Goal: Transaction & Acquisition: Download file/media

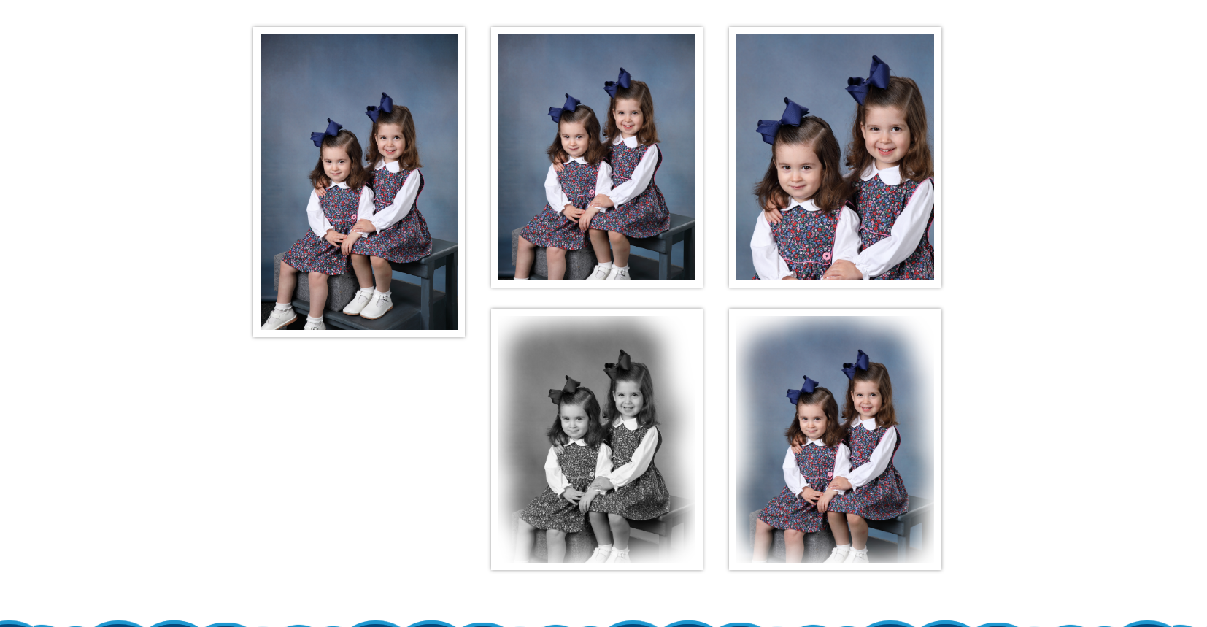
scroll to position [275, 0]
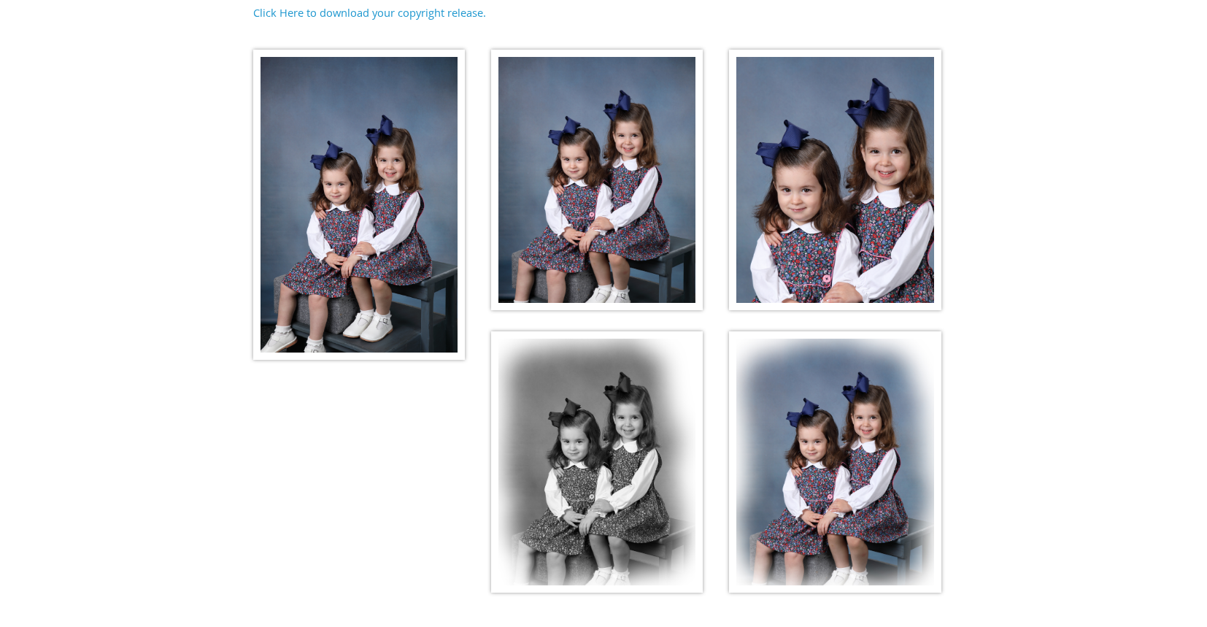
click at [382, 210] on img at bounding box center [359, 205] width 212 height 310
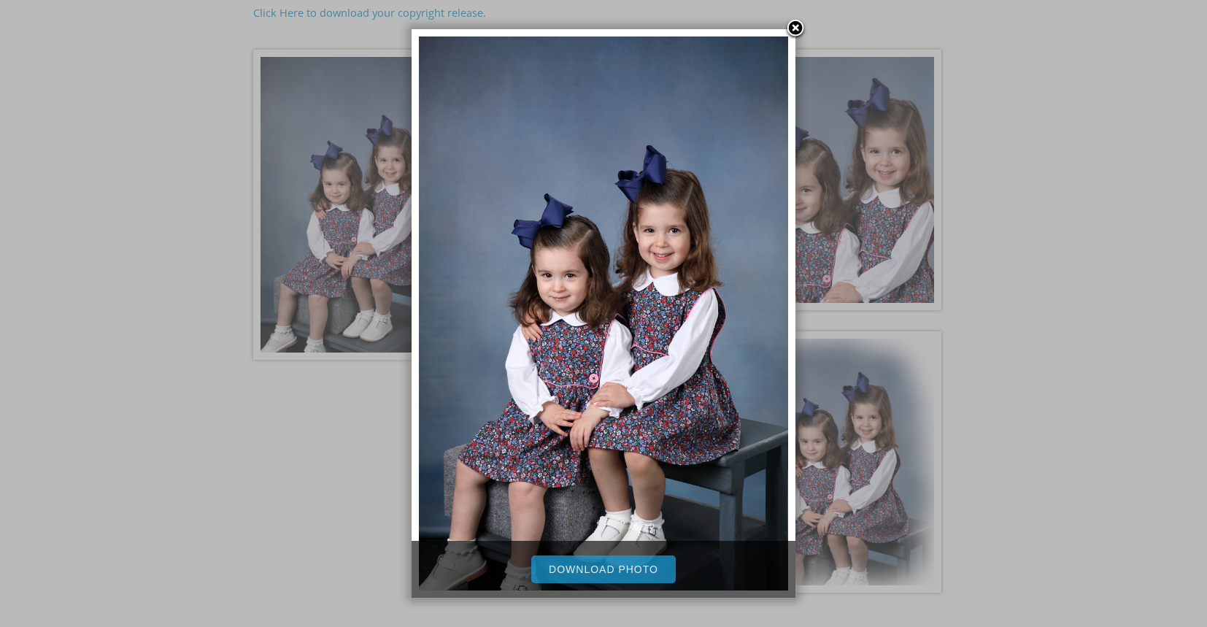
click at [660, 566] on link "Download Photo" at bounding box center [603, 569] width 145 height 28
click at [988, 359] on div at bounding box center [603, 235] width 1207 height 1020
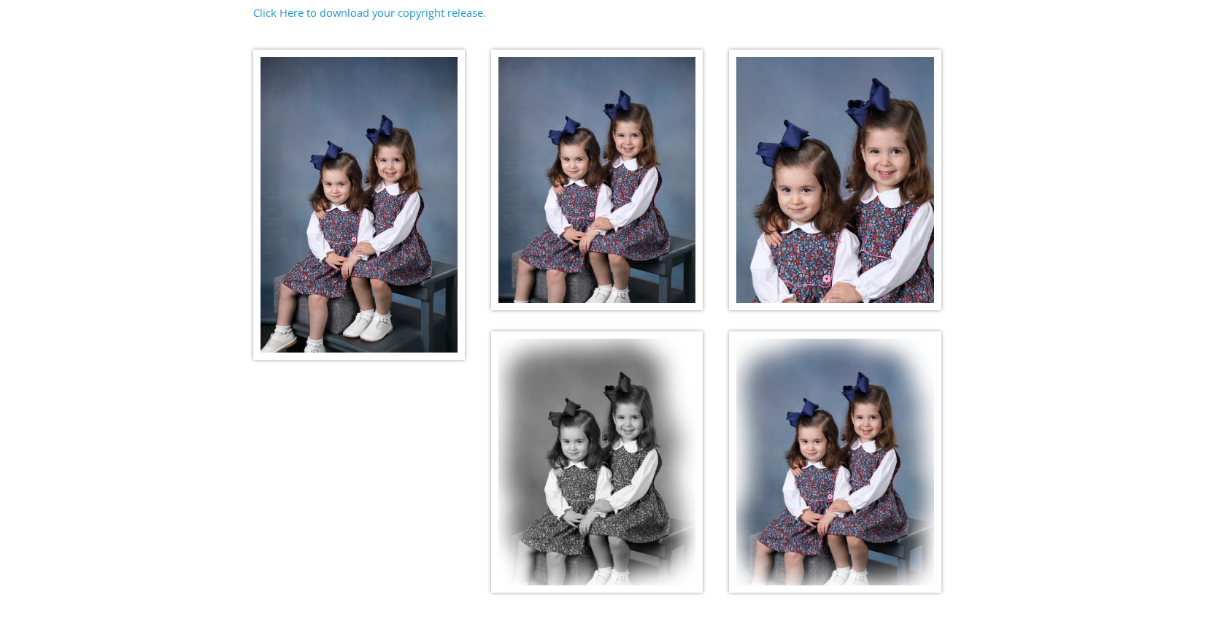
click at [582, 149] on img at bounding box center [597, 180] width 212 height 261
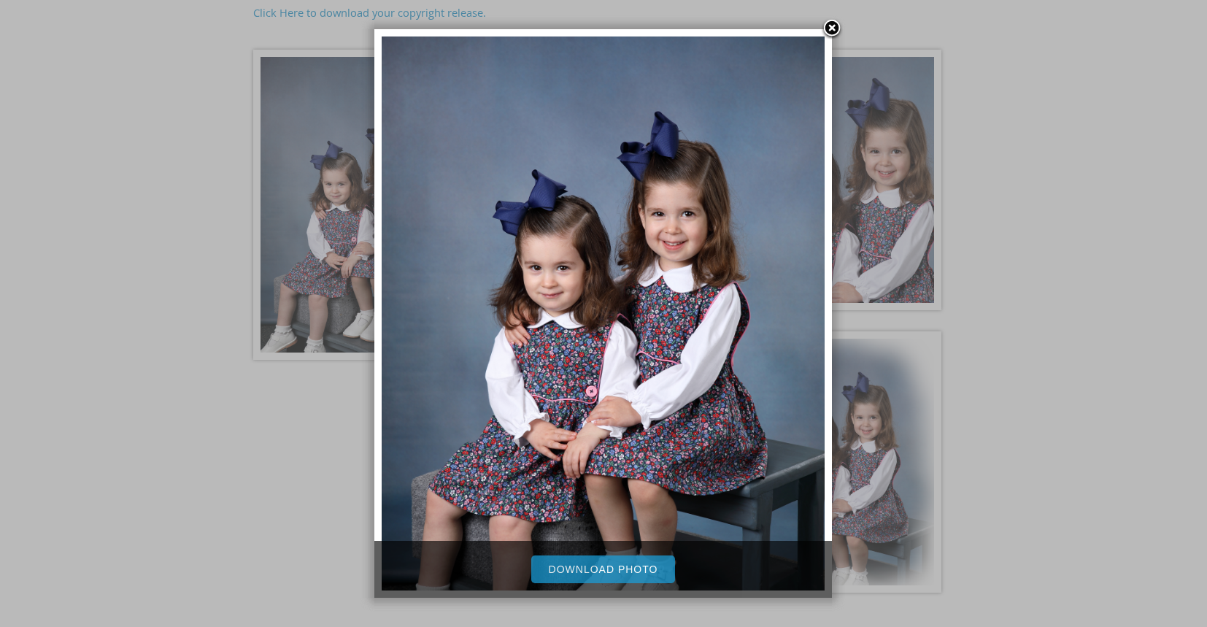
click at [577, 577] on link "Download Photo" at bounding box center [603, 569] width 145 height 28
click at [832, 25] on link at bounding box center [832, 29] width 22 height 22
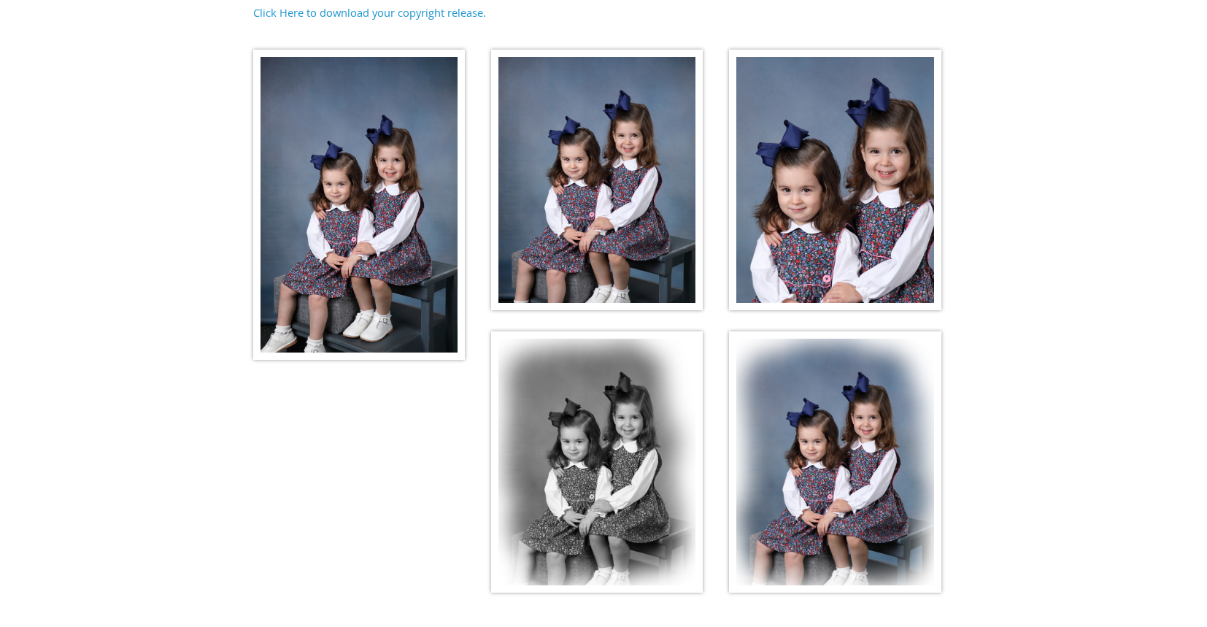
click at [825, 172] on img at bounding box center [835, 180] width 212 height 261
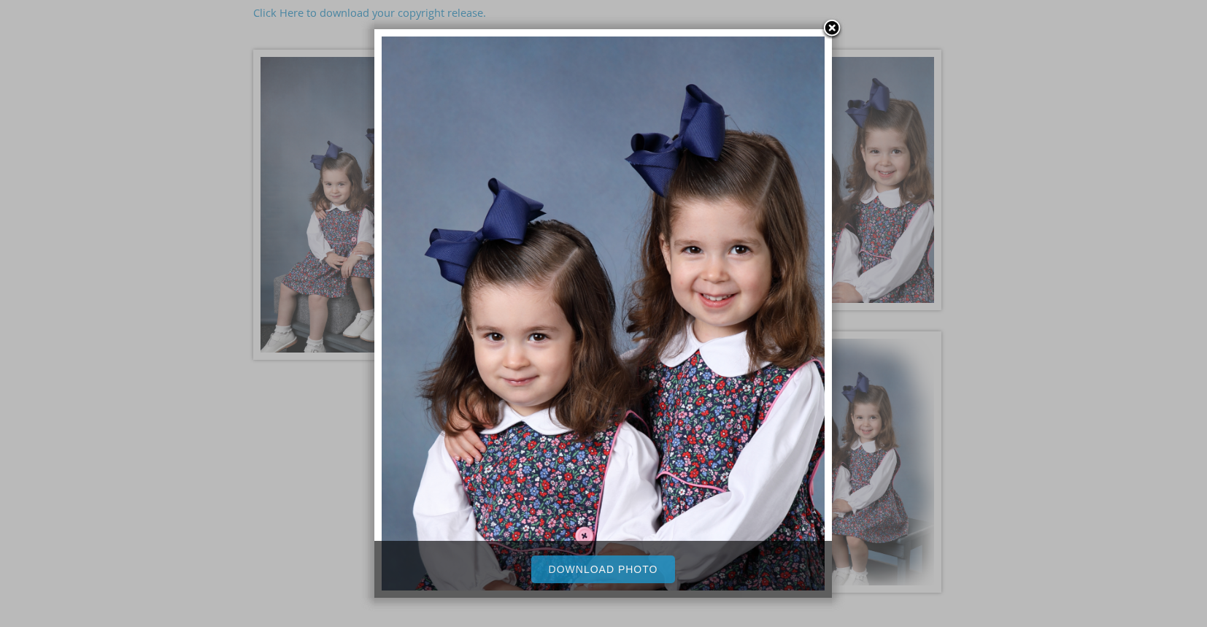
click at [611, 572] on link "Download Photo" at bounding box center [603, 569] width 145 height 28
click at [833, 30] on link at bounding box center [832, 29] width 22 height 22
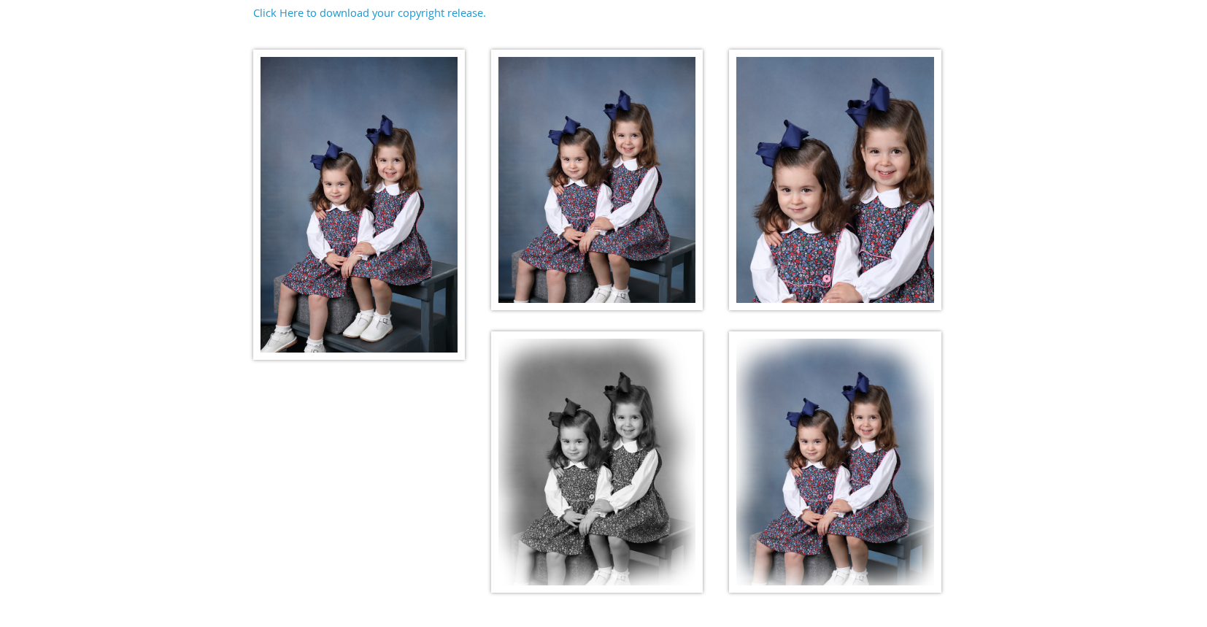
click at [621, 471] on img at bounding box center [597, 461] width 212 height 261
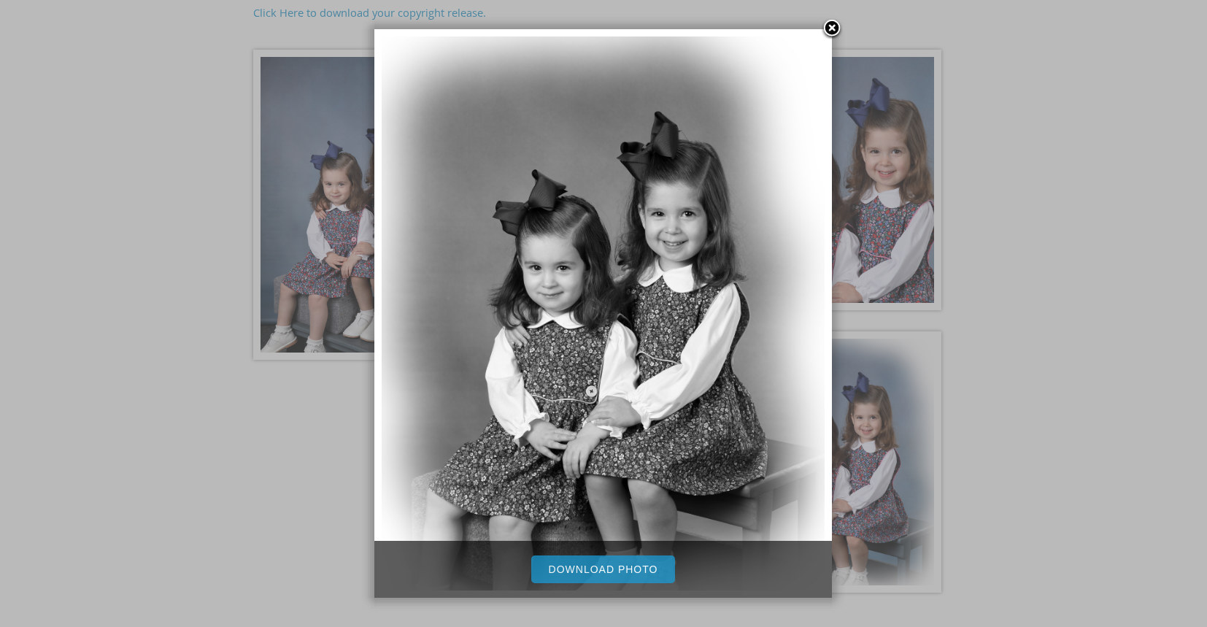
click at [612, 571] on link "Download Photo" at bounding box center [603, 569] width 145 height 28
click at [835, 28] on link at bounding box center [832, 29] width 22 height 22
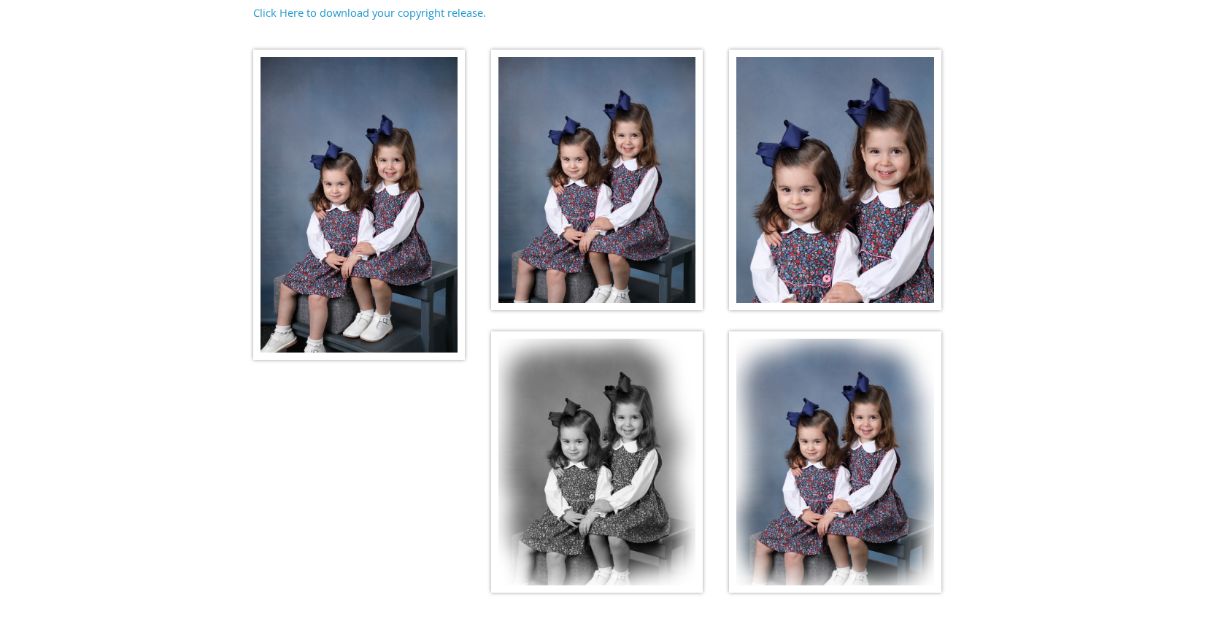
click at [866, 444] on img at bounding box center [835, 461] width 212 height 261
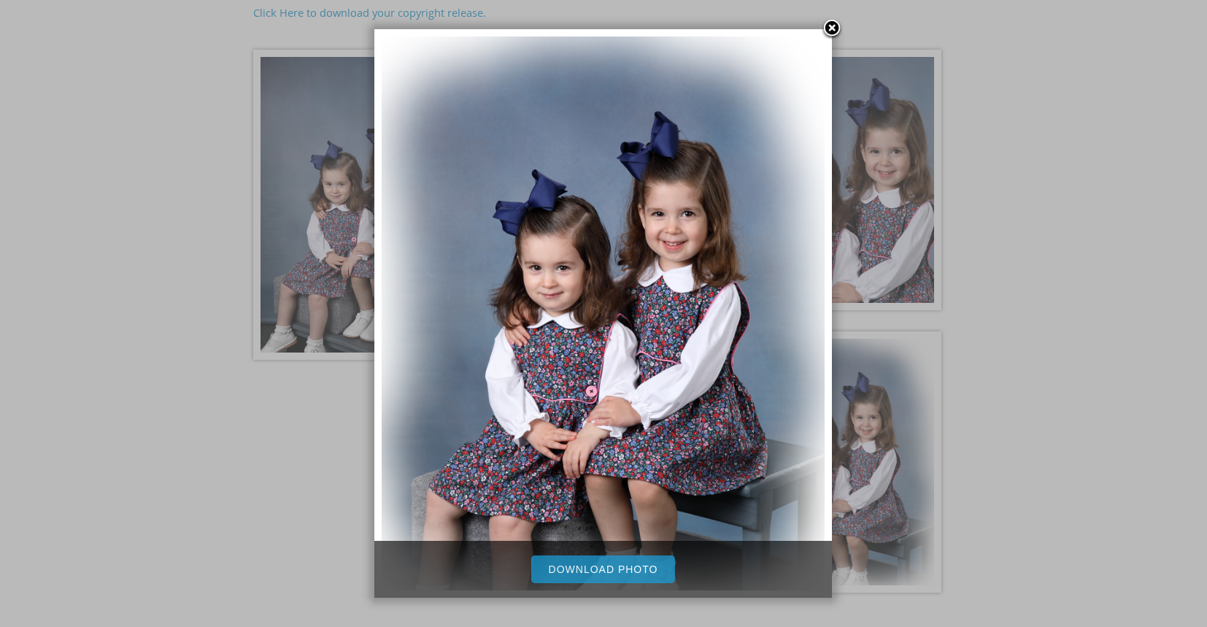
click at [639, 568] on link "Download Photo" at bounding box center [603, 569] width 145 height 28
click at [829, 28] on link at bounding box center [832, 29] width 22 height 22
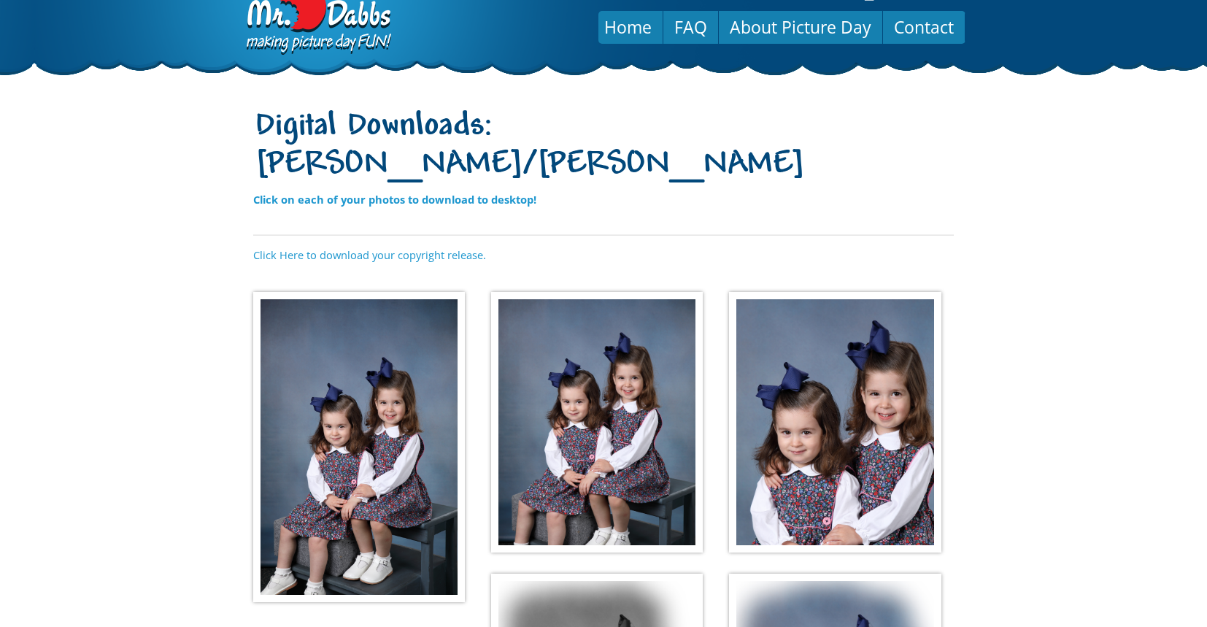
scroll to position [35, 0]
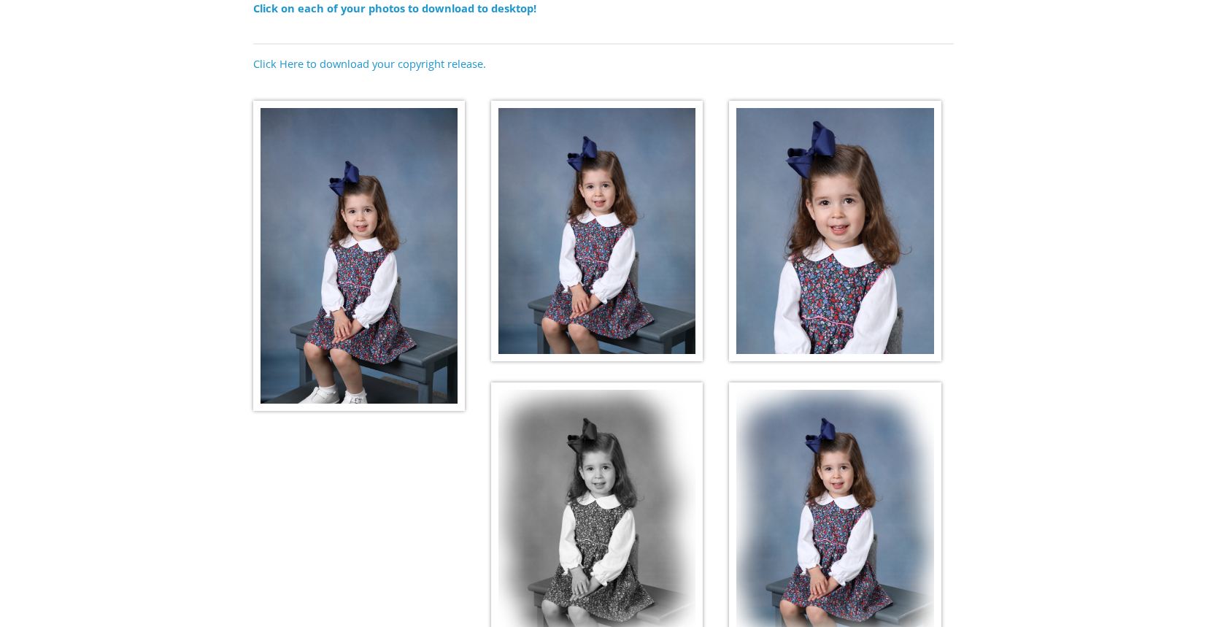
scroll to position [198, 0]
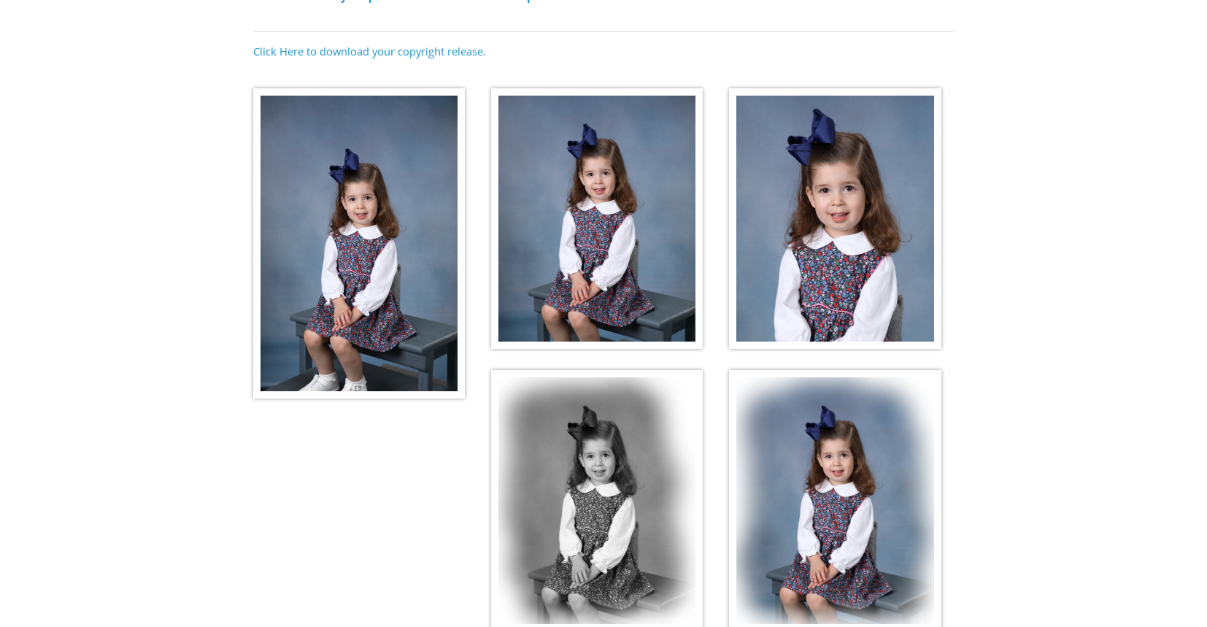
click at [397, 174] on img at bounding box center [359, 243] width 212 height 310
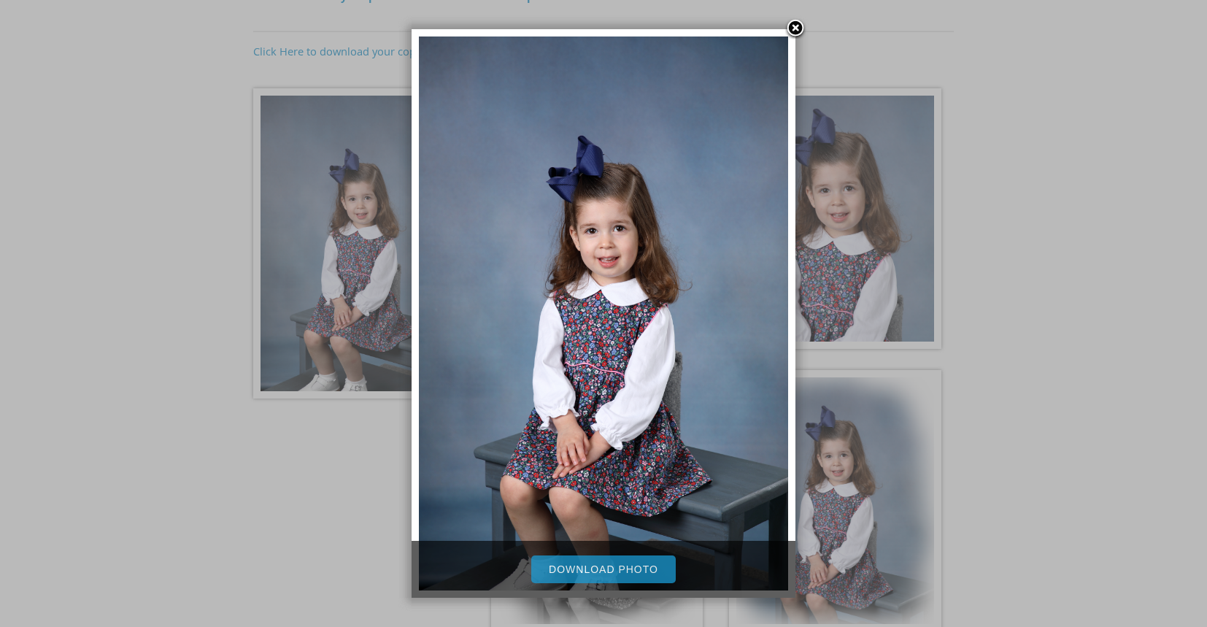
click at [617, 566] on link "Download Photo" at bounding box center [603, 569] width 145 height 28
click at [799, 28] on link at bounding box center [796, 29] width 22 height 22
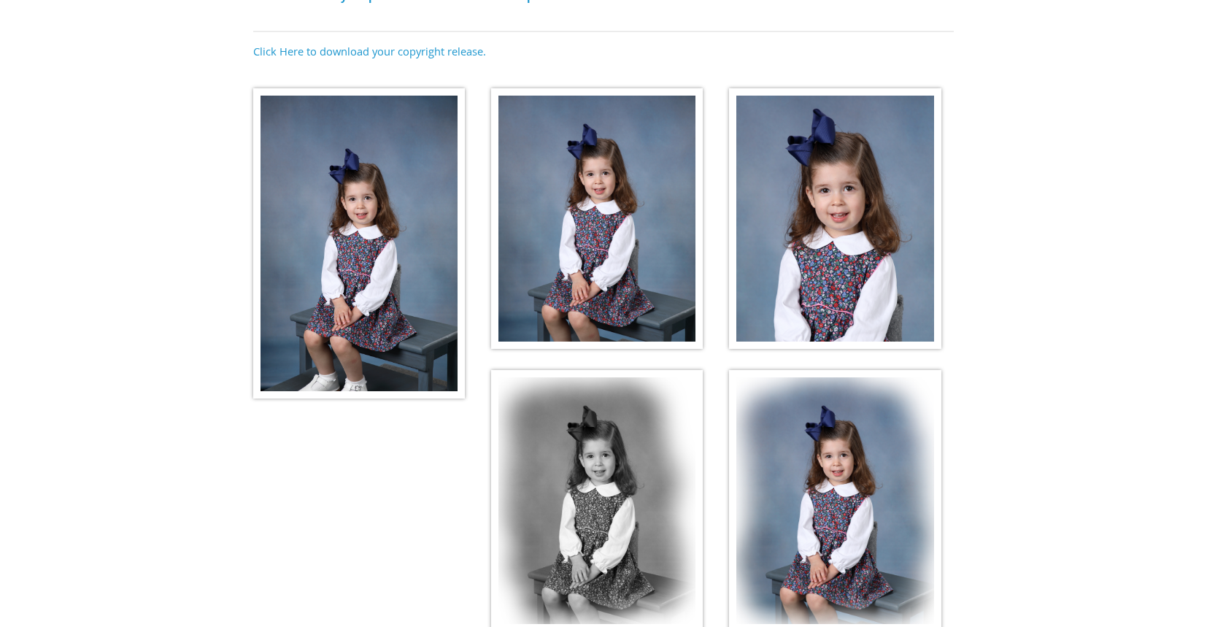
click at [593, 232] on img at bounding box center [597, 218] width 212 height 261
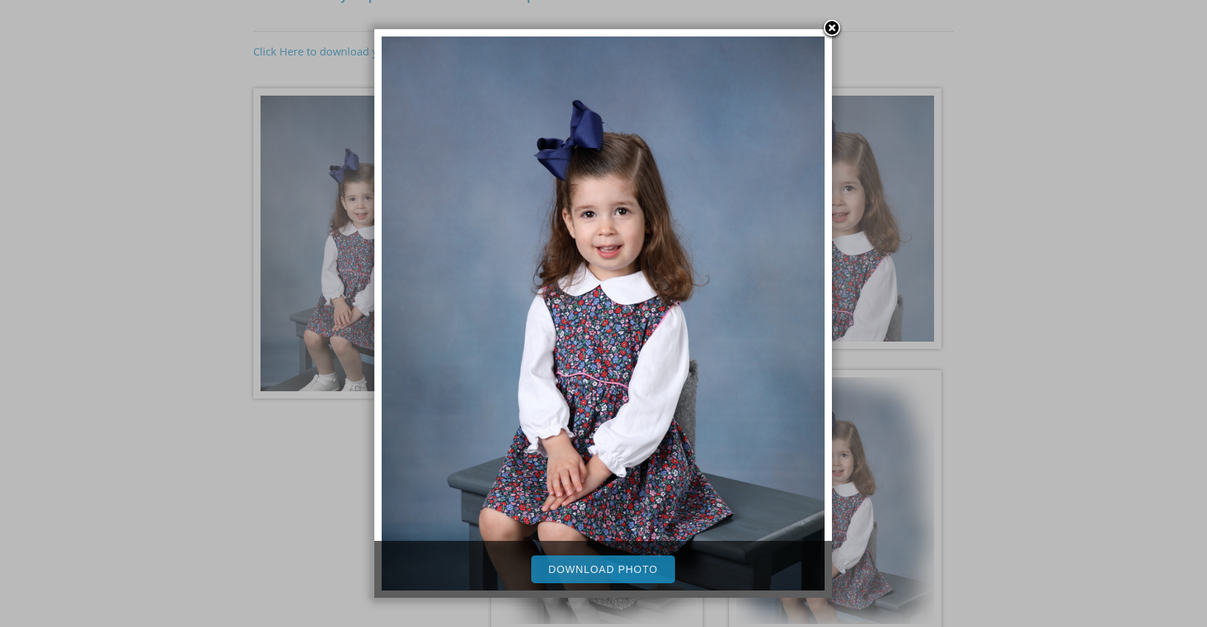
click at [620, 568] on link "Download Photo" at bounding box center [603, 569] width 145 height 28
click at [833, 28] on link at bounding box center [832, 29] width 22 height 22
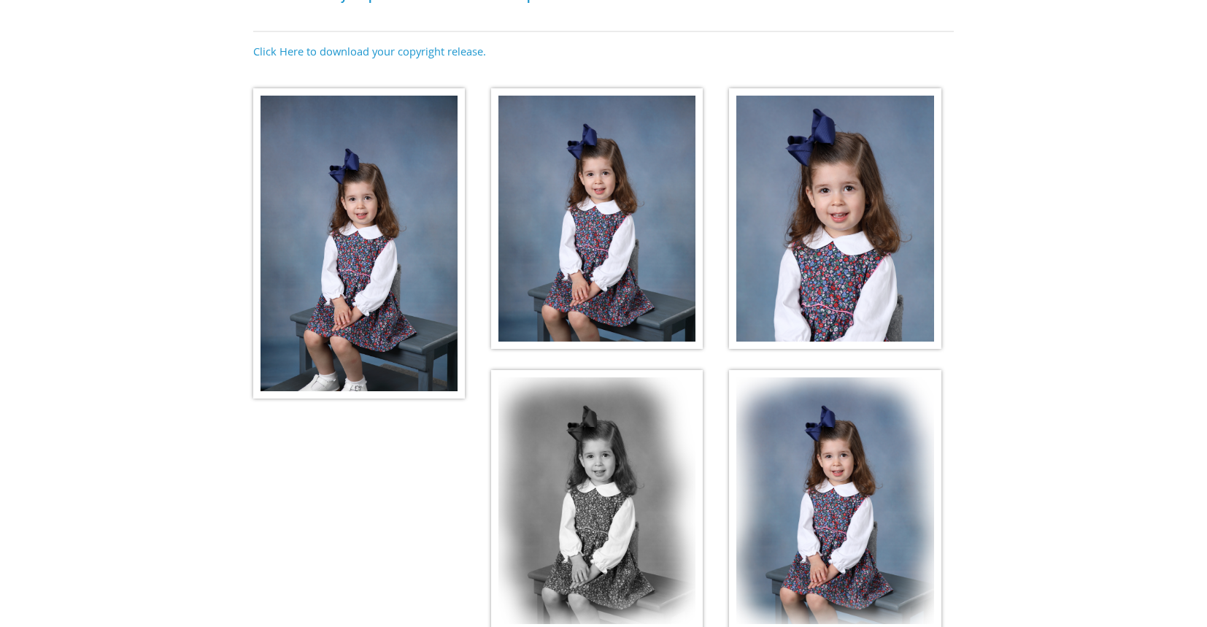
click at [844, 277] on img at bounding box center [835, 218] width 212 height 261
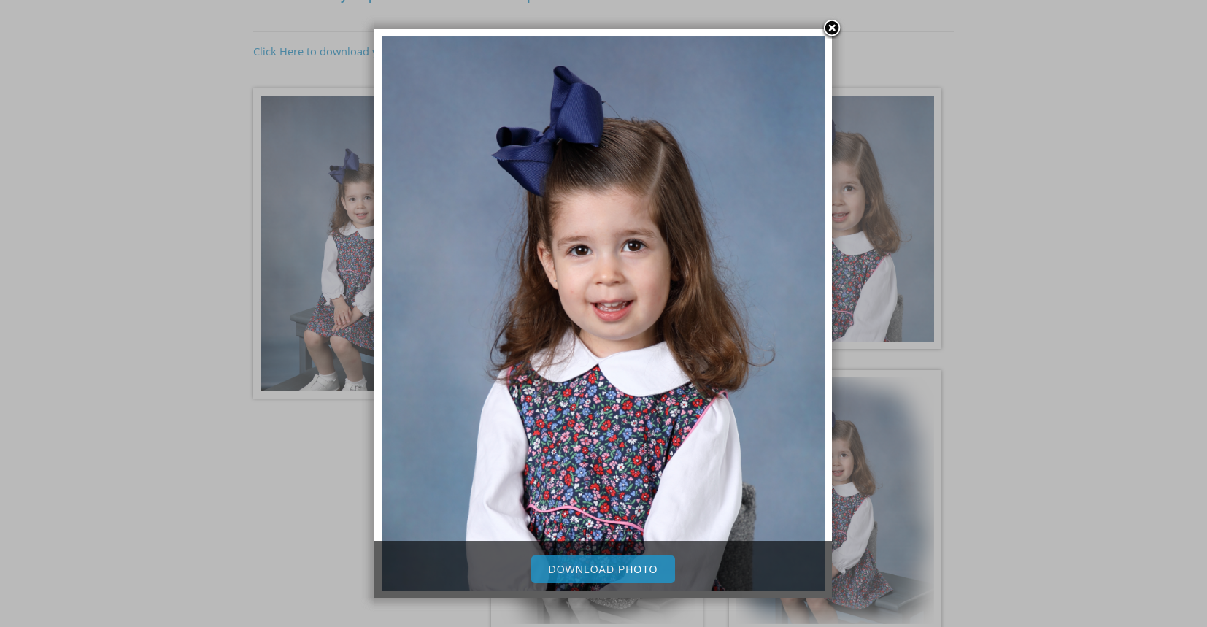
click at [640, 573] on link "Download Photo" at bounding box center [603, 569] width 145 height 28
click at [831, 23] on link at bounding box center [832, 29] width 22 height 22
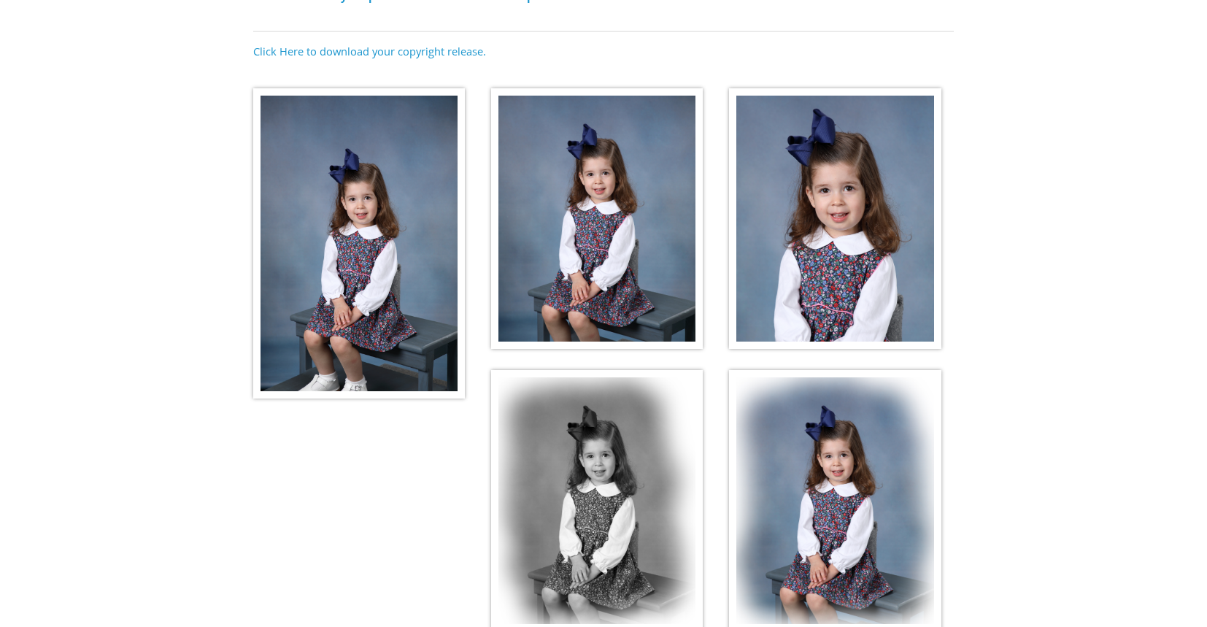
click at [593, 494] on img at bounding box center [597, 500] width 212 height 261
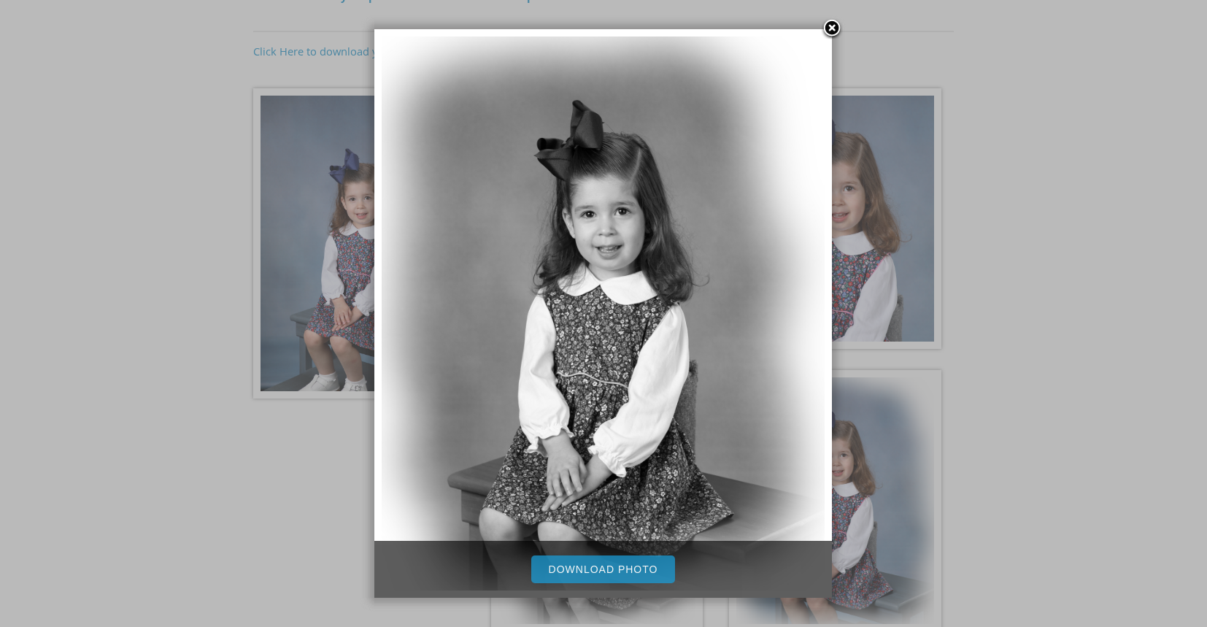
click at [589, 565] on link "Download Photo" at bounding box center [603, 569] width 145 height 28
click at [835, 29] on link at bounding box center [832, 29] width 22 height 22
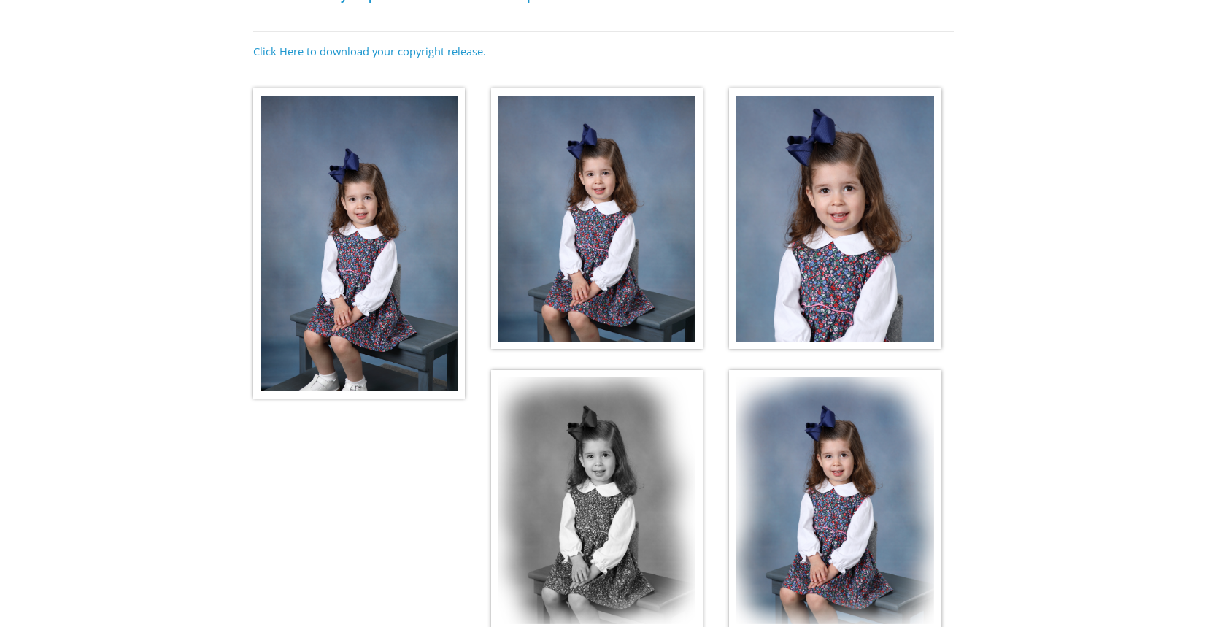
click at [804, 507] on img at bounding box center [835, 500] width 212 height 261
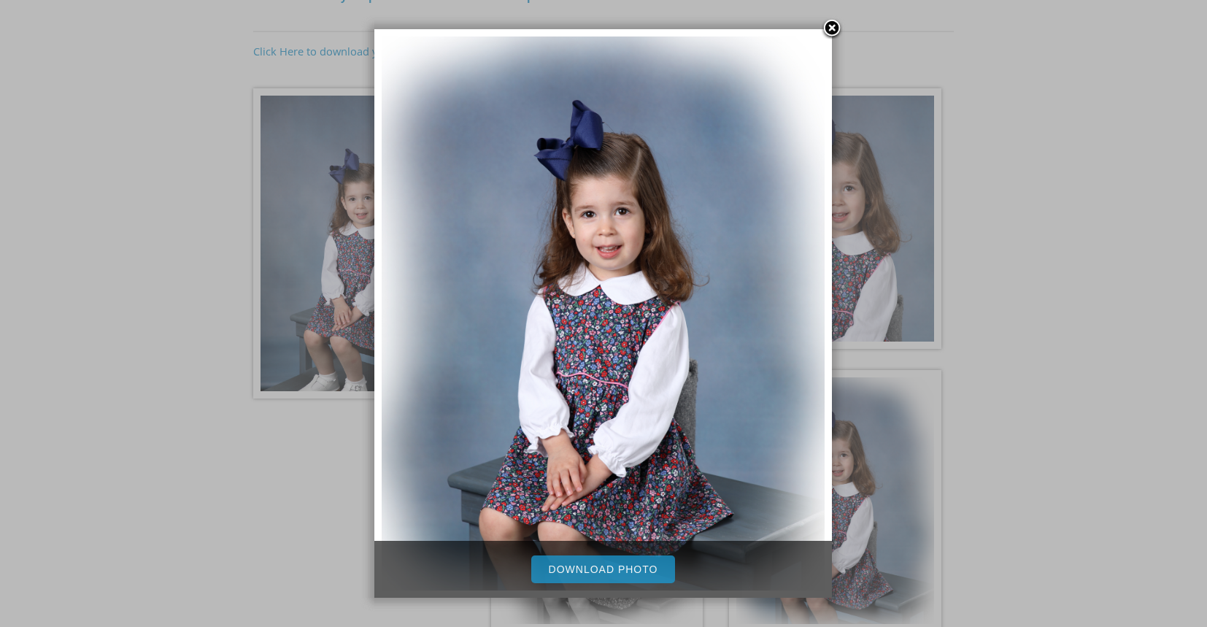
click at [598, 568] on link "Download Photo" at bounding box center [603, 569] width 145 height 28
click at [833, 28] on link at bounding box center [832, 29] width 22 height 22
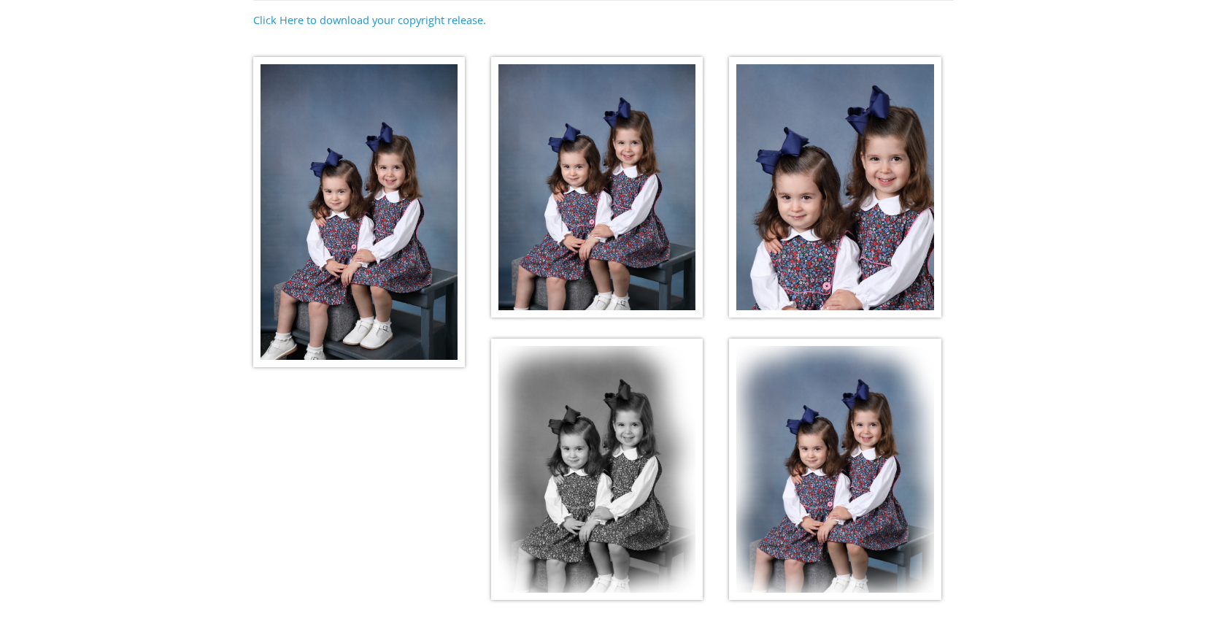
scroll to position [270, 0]
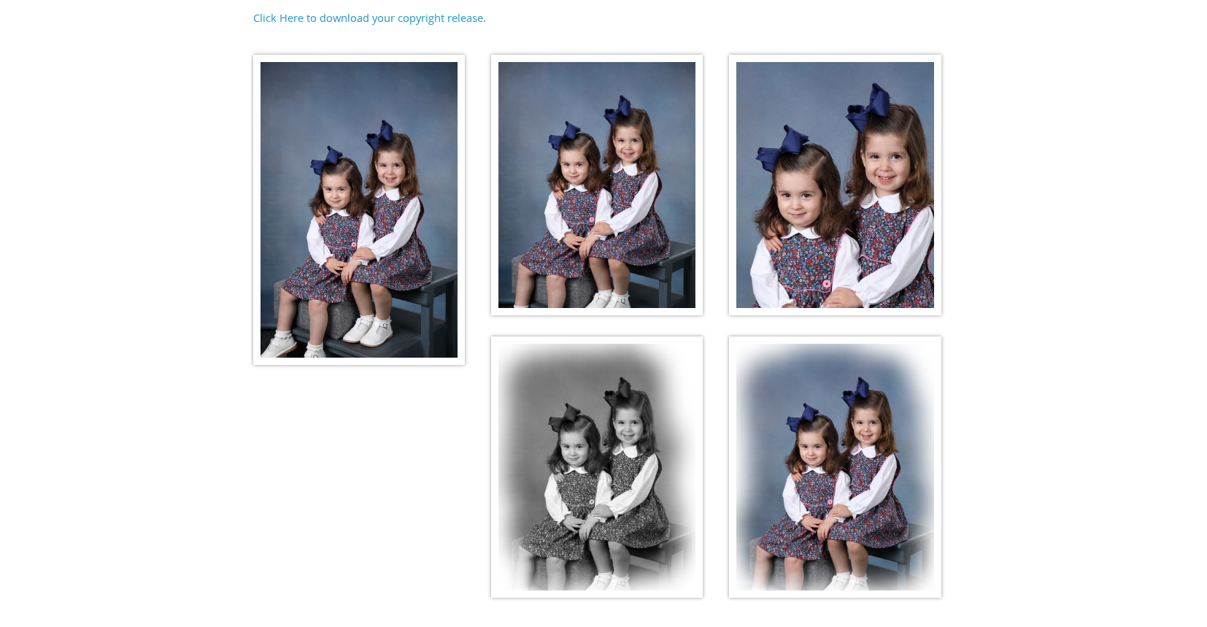
click at [407, 222] on img at bounding box center [359, 210] width 212 height 310
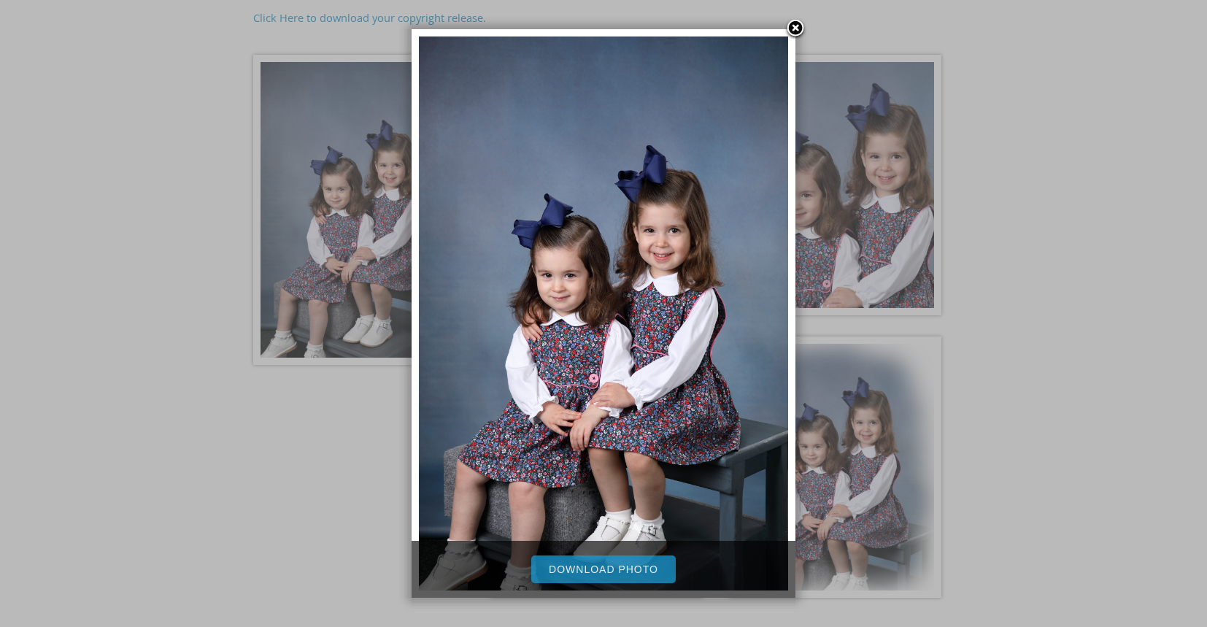
click at [796, 26] on link at bounding box center [796, 29] width 22 height 22
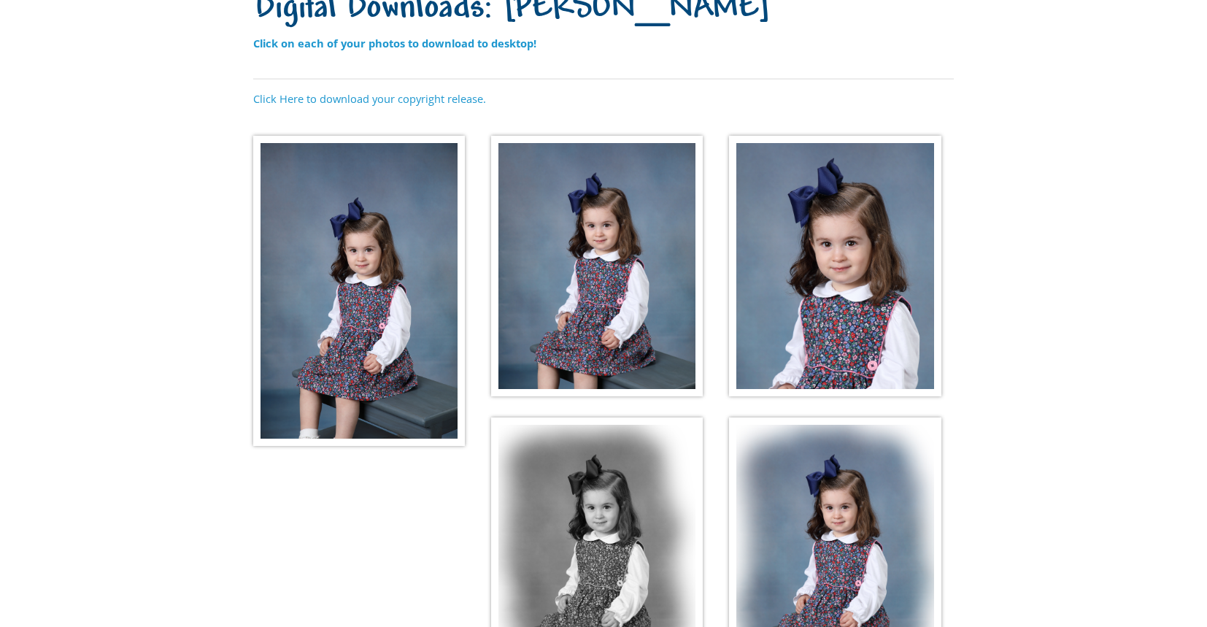
scroll to position [172, 0]
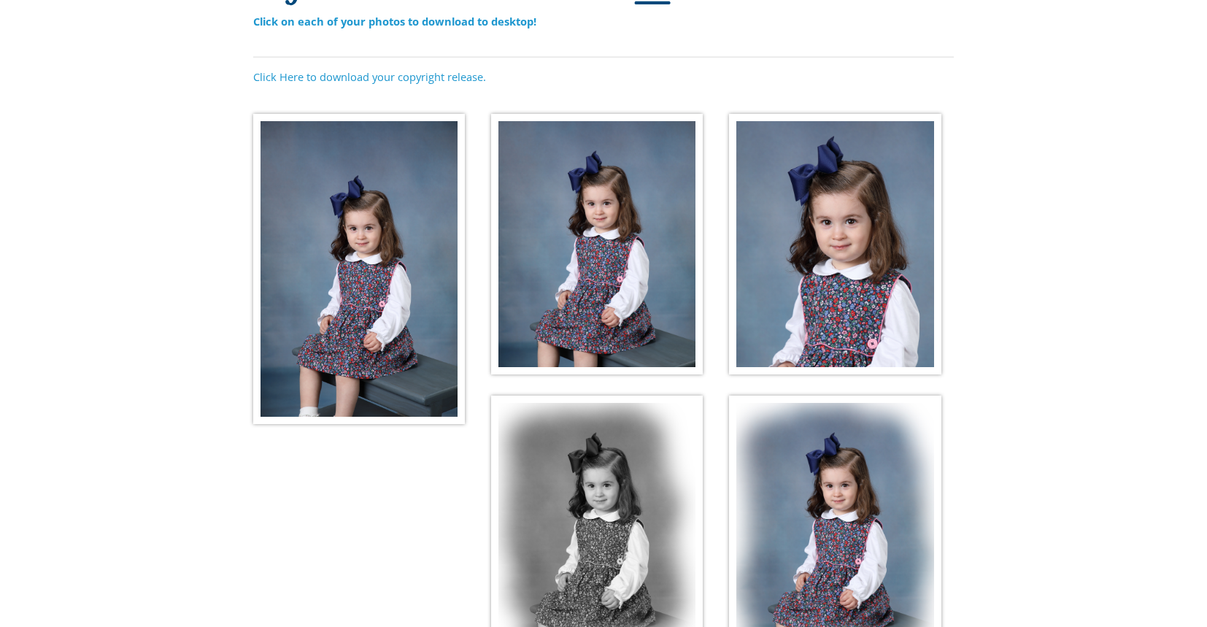
click at [401, 223] on img at bounding box center [359, 269] width 212 height 310
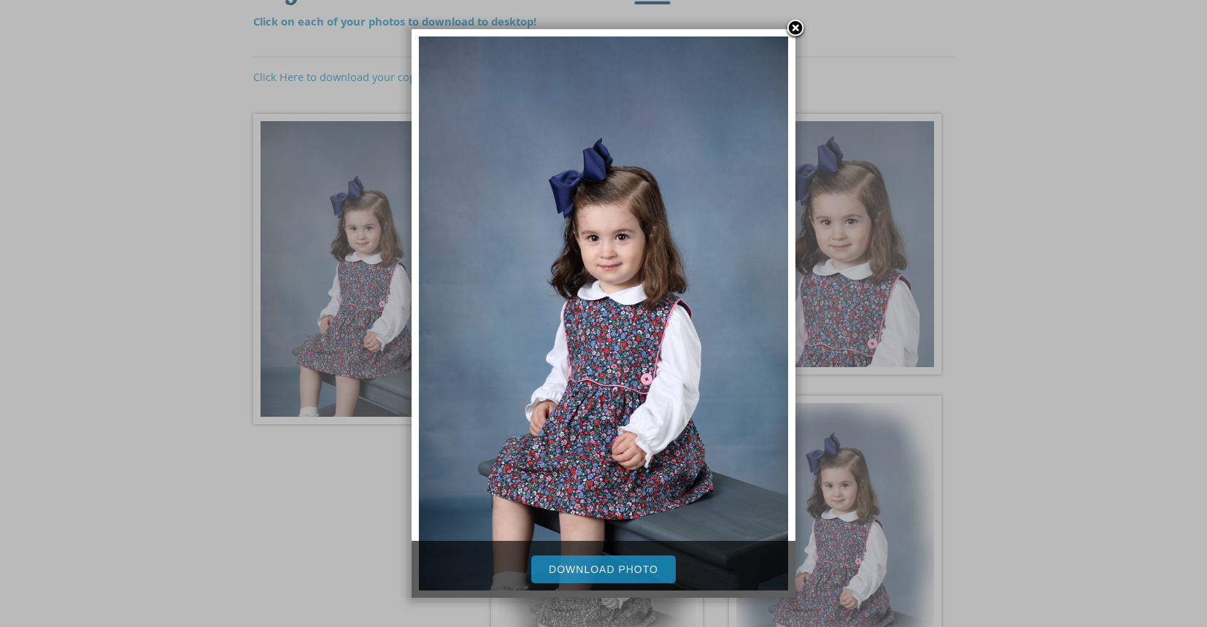
click at [796, 27] on link at bounding box center [796, 29] width 22 height 22
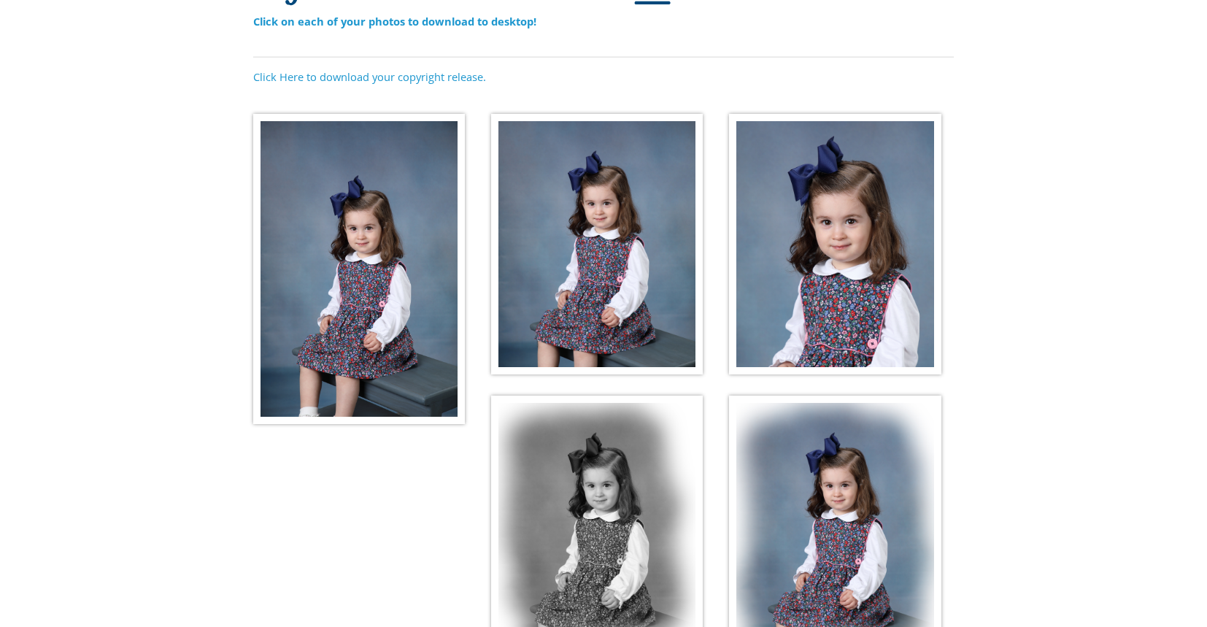
click at [774, 31] on p "Click on each of your photos to download to desktop!" at bounding box center [603, 29] width 701 height 32
